Goal: Find specific fact: Find contact information

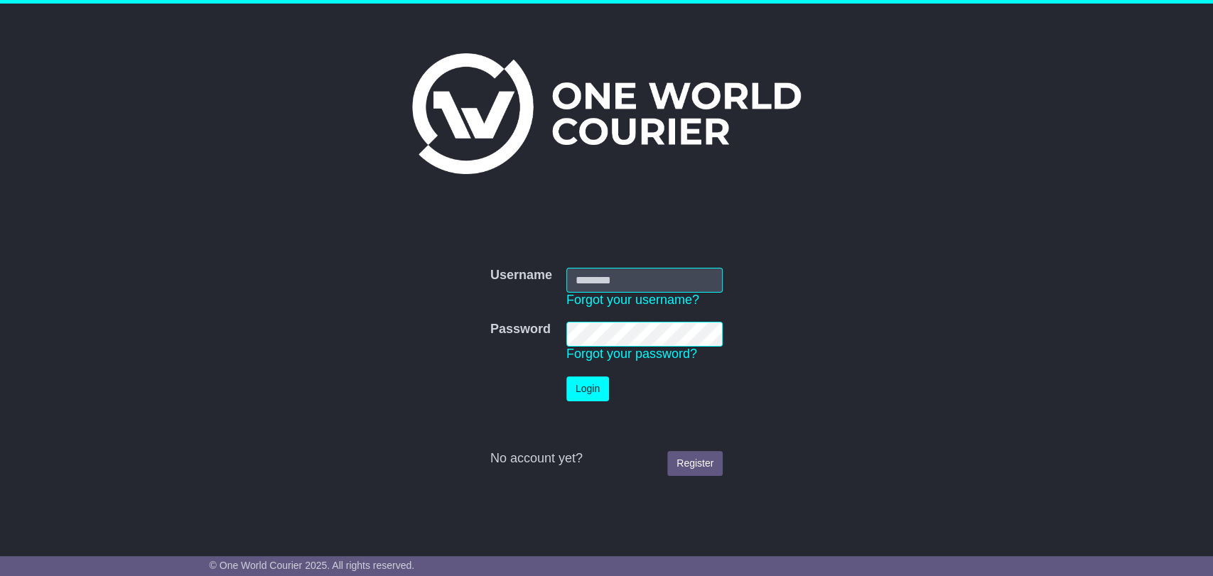
type input "**********"
click at [591, 388] on button "Login" at bounding box center [587, 389] width 43 height 25
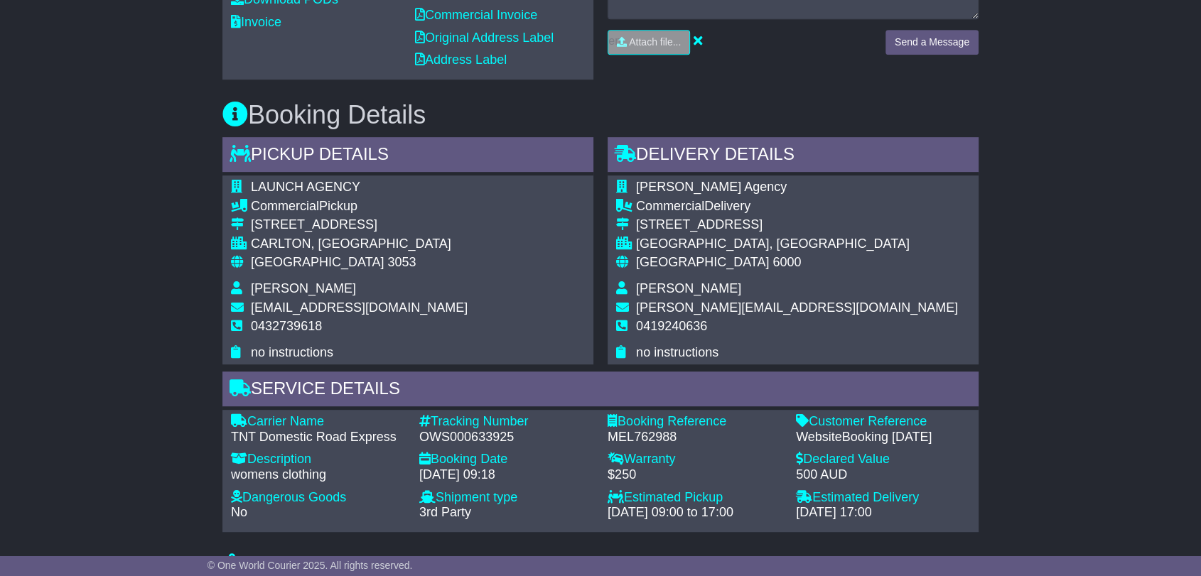
scroll to position [711, 0]
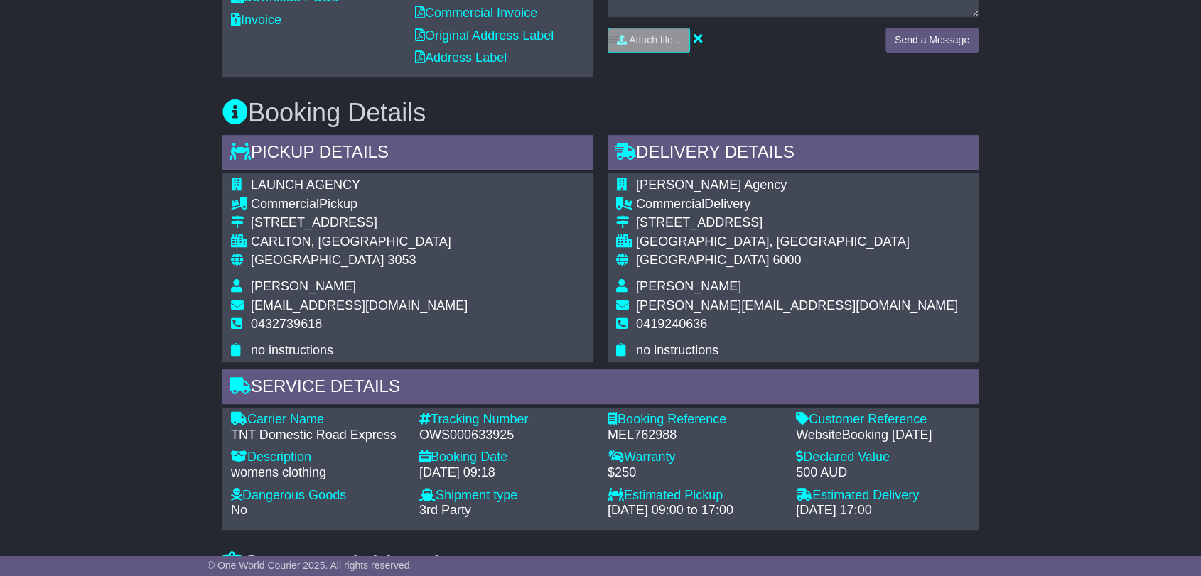
click at [384, 313] on span "[EMAIL_ADDRESS][DOMAIN_NAME]" at bounding box center [359, 305] width 217 height 14
click at [383, 313] on span "[EMAIL_ADDRESS][DOMAIN_NAME]" at bounding box center [359, 305] width 217 height 14
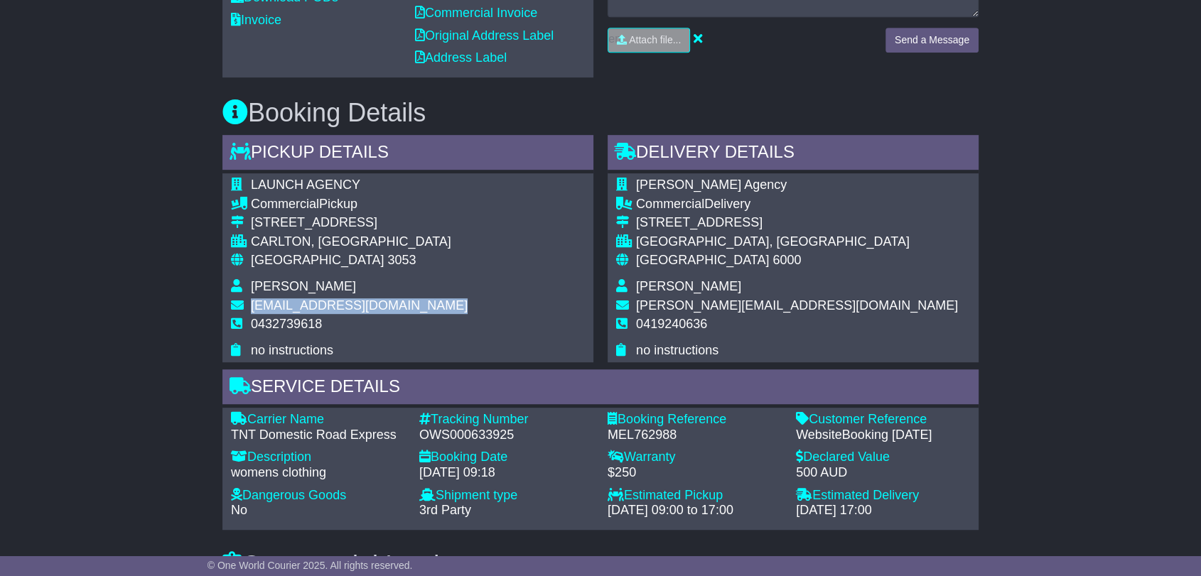
click at [383, 313] on span "[EMAIL_ADDRESS][DOMAIN_NAME]" at bounding box center [359, 305] width 217 height 14
copy tbody "[EMAIL_ADDRESS][DOMAIN_NAME]"
